Goal: Information Seeking & Learning: Learn about a topic

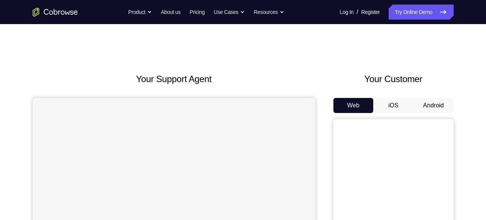
click at [431, 105] on button "Android" at bounding box center [433, 105] width 40 height 15
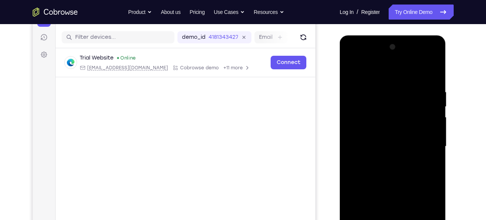
scroll to position [151, 0]
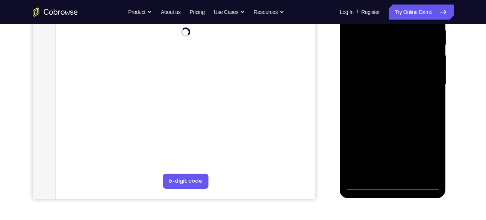
click at [392, 182] on div at bounding box center [392, 84] width 95 height 210
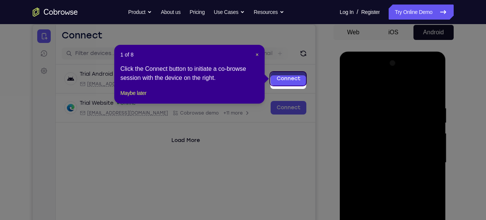
scroll to position [65, 0]
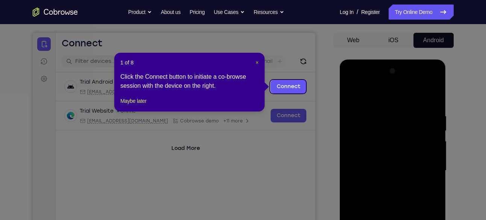
click at [256, 61] on span "×" at bounding box center [257, 62] width 3 height 6
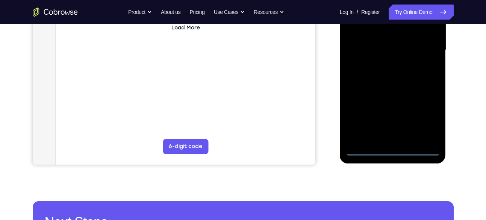
scroll to position [189, 0]
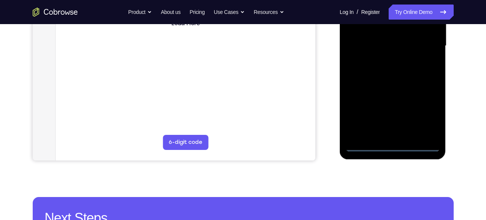
click at [423, 117] on div at bounding box center [392, 46] width 95 height 210
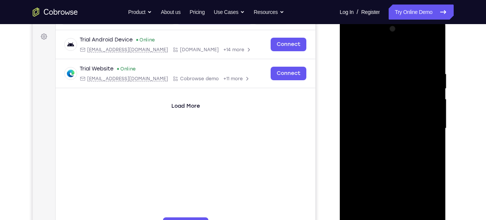
scroll to position [107, 0]
click at [377, 58] on div at bounding box center [392, 128] width 95 height 210
click at [364, 109] on div at bounding box center [392, 128] width 95 height 210
click at [379, 133] on div at bounding box center [392, 128] width 95 height 210
click at [365, 121] on div at bounding box center [392, 128] width 95 height 210
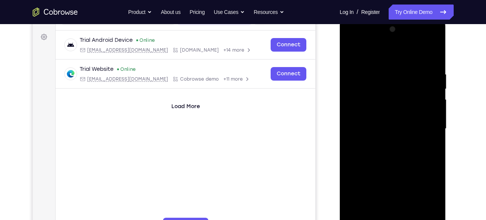
click at [368, 140] on div at bounding box center [392, 128] width 95 height 210
click at [412, 56] on div at bounding box center [392, 128] width 95 height 210
click at [384, 67] on div at bounding box center [392, 128] width 95 height 210
drag, startPoint x: 389, startPoint y: 162, endPoint x: 384, endPoint y: 85, distance: 77.2
click at [384, 85] on div at bounding box center [392, 128] width 95 height 210
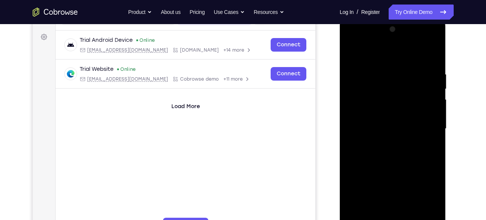
click at [387, 215] on div at bounding box center [392, 128] width 95 height 210
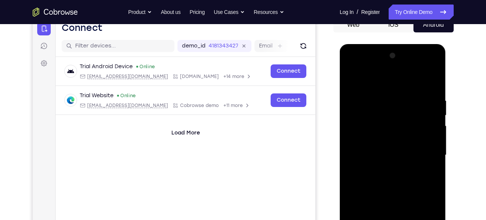
scroll to position [80, 0]
click at [421, 88] on div at bounding box center [392, 155] width 95 height 210
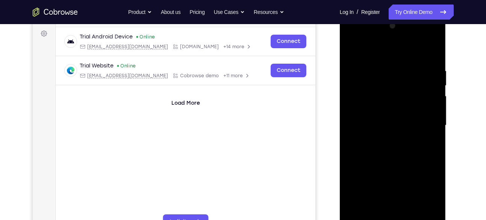
scroll to position [111, 0]
click at [352, 50] on div at bounding box center [392, 125] width 95 height 210
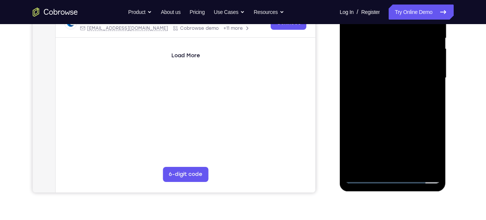
scroll to position [158, 0]
drag, startPoint x: 403, startPoint y: 141, endPoint x: 393, endPoint y: 48, distance: 92.9
click at [393, 48] on div at bounding box center [392, 77] width 95 height 210
drag, startPoint x: 368, startPoint y: 123, endPoint x: 392, endPoint y: 80, distance: 49.1
click at [392, 80] on div at bounding box center [392, 77] width 95 height 210
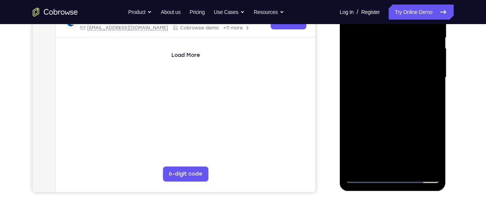
click at [388, 85] on div at bounding box center [392, 77] width 95 height 210
drag, startPoint x: 394, startPoint y: 85, endPoint x: 404, endPoint y: 196, distance: 111.3
click at [404, 192] on html "Online web based iOS Simulators and Android Emulators. Run iPhone, iPad, Mobile…" at bounding box center [393, 80] width 107 height 226
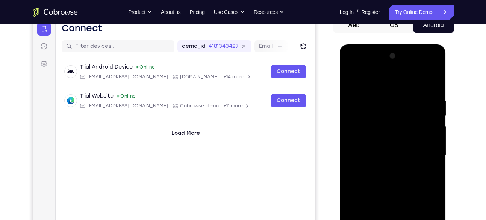
scroll to position [68, 0]
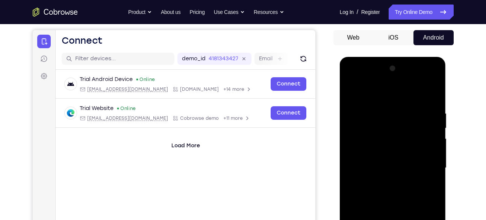
click at [421, 77] on div at bounding box center [392, 167] width 95 height 210
click at [352, 80] on div at bounding box center [392, 167] width 95 height 210
click at [425, 161] on div at bounding box center [392, 167] width 95 height 210
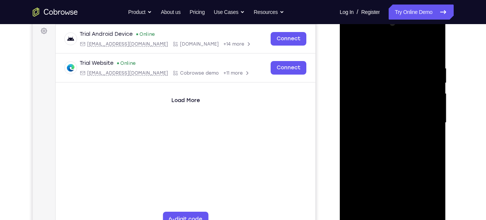
scroll to position [115, 0]
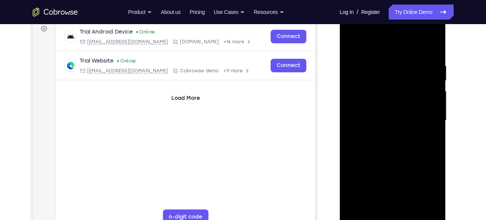
click at [385, 131] on div at bounding box center [392, 120] width 95 height 210
click at [393, 158] on div at bounding box center [392, 120] width 95 height 210
click at [368, 116] on div at bounding box center [392, 120] width 95 height 210
click at [371, 95] on div at bounding box center [392, 120] width 95 height 210
click at [362, 78] on div at bounding box center [392, 120] width 95 height 210
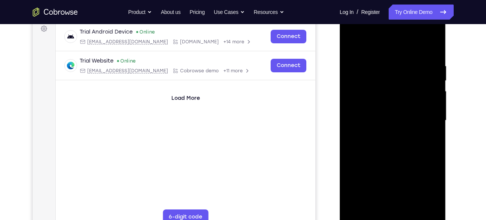
click at [389, 85] on div at bounding box center [392, 120] width 95 height 210
click at [433, 55] on div at bounding box center [392, 120] width 95 height 210
click at [433, 42] on div at bounding box center [392, 120] width 95 height 210
click at [351, 44] on div at bounding box center [392, 120] width 95 height 210
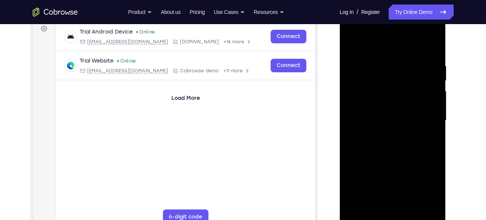
click at [383, 58] on div at bounding box center [392, 120] width 95 height 210
click at [433, 132] on div at bounding box center [392, 120] width 95 height 210
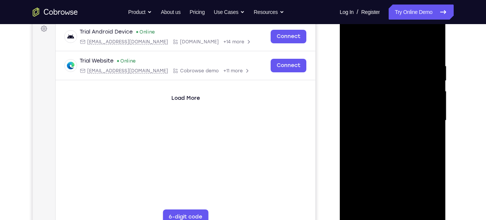
click at [433, 132] on div at bounding box center [392, 120] width 95 height 210
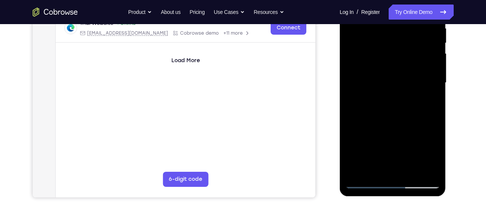
scroll to position [153, 0]
click at [421, 170] on div at bounding box center [392, 82] width 95 height 210
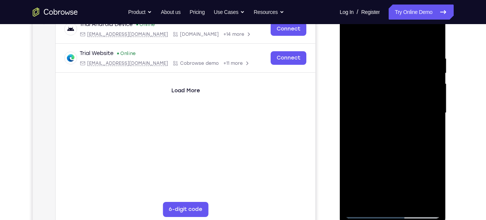
scroll to position [121, 0]
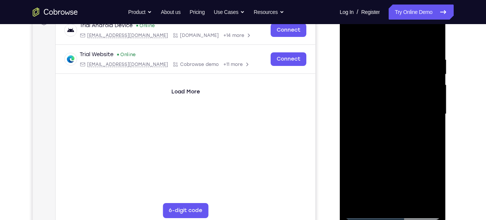
click at [434, 121] on div at bounding box center [392, 114] width 95 height 210
click at [431, 41] on div at bounding box center [392, 114] width 95 height 210
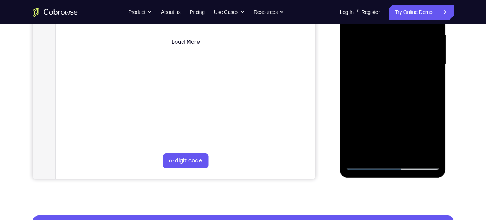
scroll to position [137, 0]
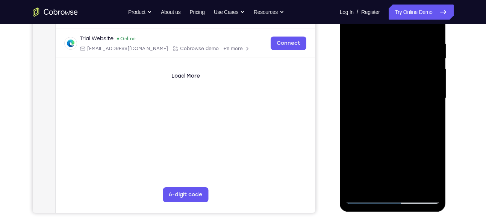
drag, startPoint x: 394, startPoint y: 132, endPoint x: 389, endPoint y: 24, distance: 107.6
click at [389, 24] on div at bounding box center [392, 98] width 95 height 210
drag, startPoint x: 392, startPoint y: 163, endPoint x: 388, endPoint y: 59, distance: 103.4
click at [388, 59] on div at bounding box center [392, 98] width 95 height 210
drag, startPoint x: 397, startPoint y: 153, endPoint x: 389, endPoint y: 23, distance: 130.3
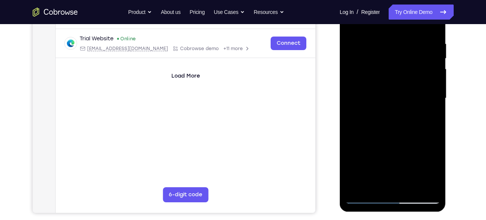
click at [389, 23] on div at bounding box center [392, 98] width 95 height 210
click at [395, 131] on div at bounding box center [392, 98] width 95 height 210
drag, startPoint x: 395, startPoint y: 153, endPoint x: 380, endPoint y: 42, distance: 112.2
click at [380, 42] on div at bounding box center [392, 98] width 95 height 210
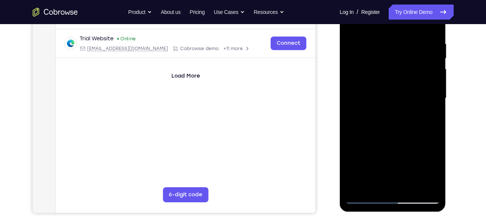
drag, startPoint x: 401, startPoint y: 155, endPoint x: 393, endPoint y: 51, distance: 104.4
click at [393, 51] on div at bounding box center [392, 98] width 95 height 210
click at [433, 80] on div at bounding box center [392, 98] width 95 height 210
drag, startPoint x: 398, startPoint y: 143, endPoint x: 380, endPoint y: 22, distance: 122.7
click at [380, 22] on div at bounding box center [392, 98] width 95 height 210
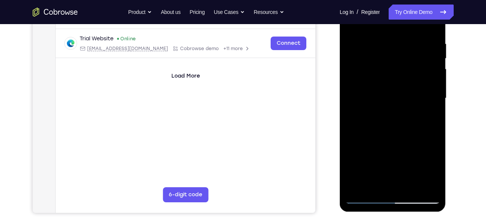
drag, startPoint x: 404, startPoint y: 142, endPoint x: 378, endPoint y: 12, distance: 132.9
click at [378, 12] on div at bounding box center [392, 98] width 95 height 210
drag, startPoint x: 407, startPoint y: 162, endPoint x: 379, endPoint y: 44, distance: 120.8
click at [379, 44] on div at bounding box center [392, 98] width 95 height 210
drag, startPoint x: 395, startPoint y: 143, endPoint x: 381, endPoint y: 59, distance: 85.3
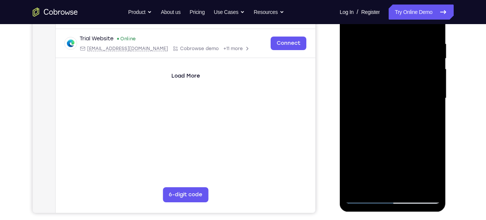
click at [381, 59] on div at bounding box center [392, 98] width 95 height 210
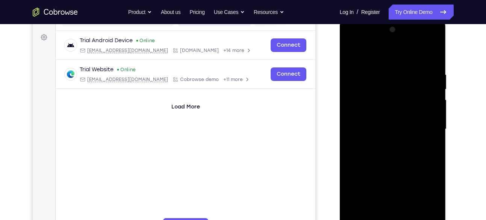
scroll to position [105, 0]
